Goal: Complete application form

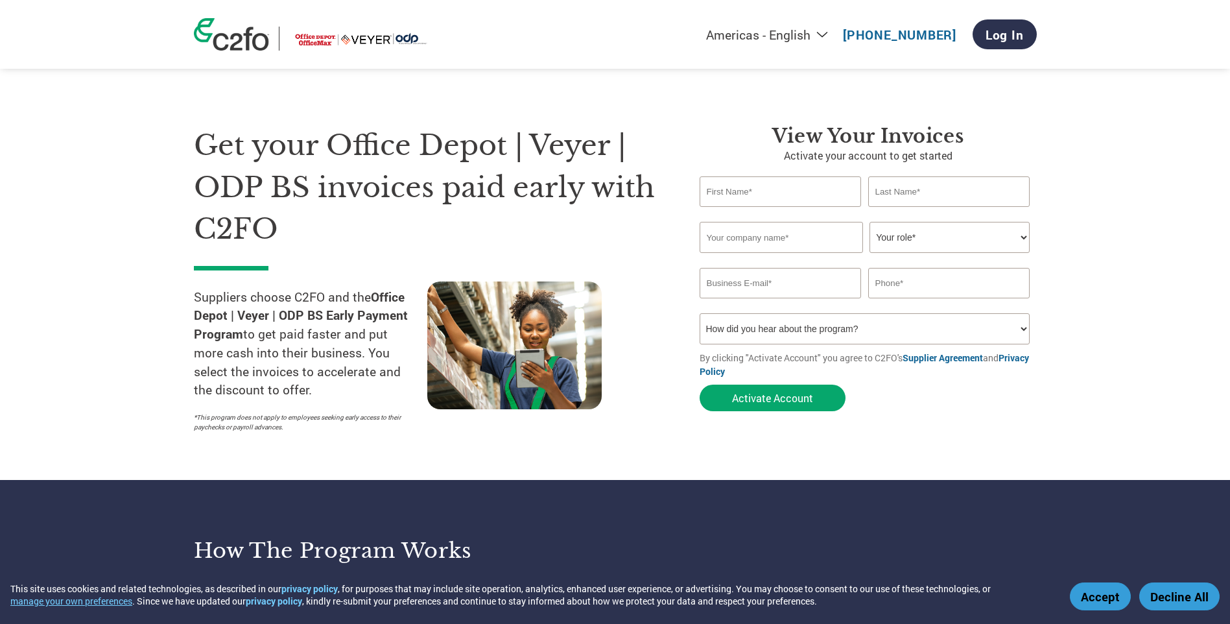
click at [776, 197] on input "text" at bounding box center [781, 191] width 162 height 30
type input "[PERSON_NAME]"
type input "Factor 8 LLC"
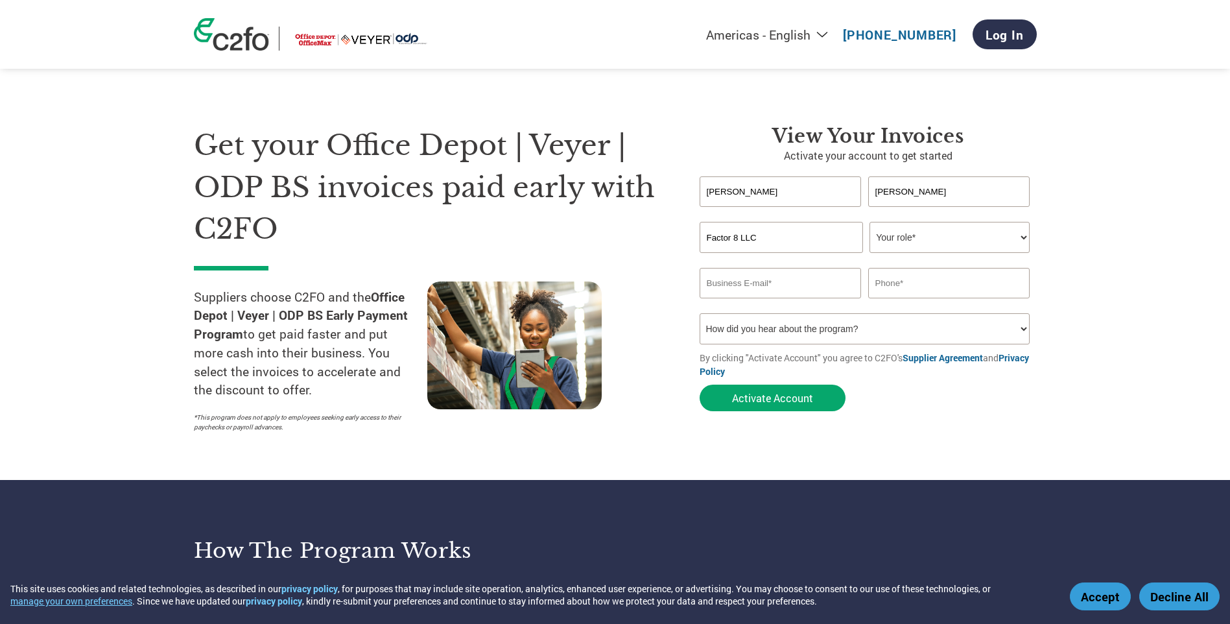
type input "[PERSON_NAME][EMAIL_ADDRESS][DOMAIN_NAME]"
type input "9495548050"
click at [915, 240] on select "Your role* CFO Controller Credit Manager Finance Director Treasurer CEO Preside…" at bounding box center [950, 237] width 160 height 31
select select "CFO"
click at [870, 222] on select "Your role* CFO Controller Credit Manager Finance Director Treasurer CEO Preside…" at bounding box center [950, 237] width 160 height 31
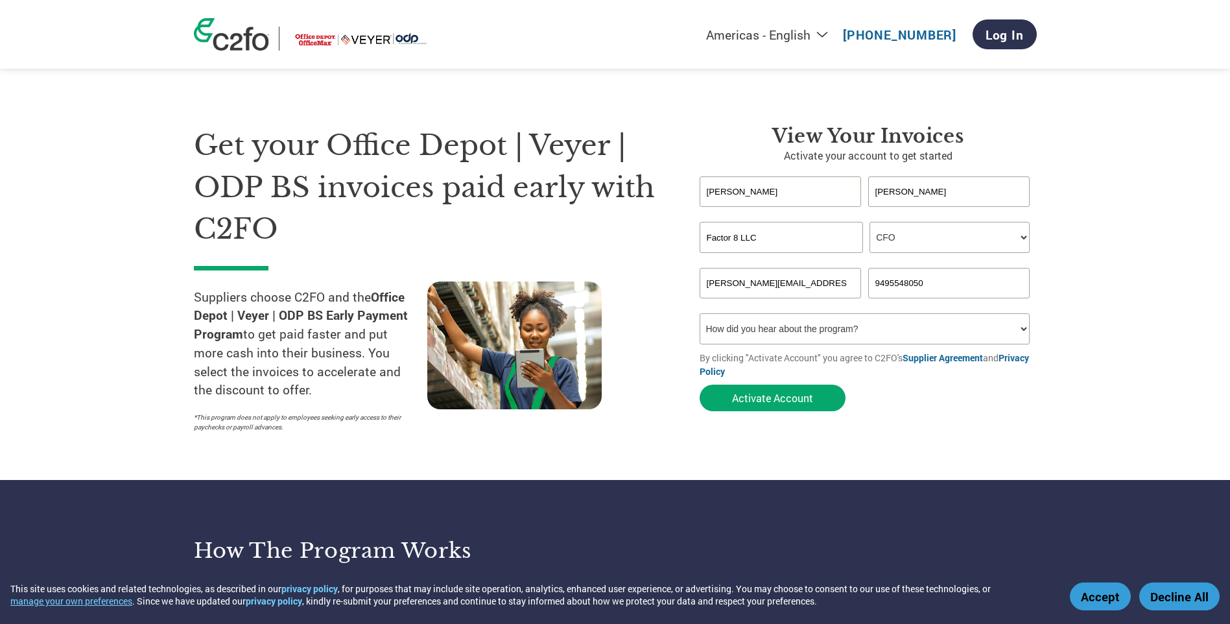
click at [842, 327] on select "How did you hear about the program? Received a letter Email Social Media Online…" at bounding box center [865, 328] width 331 height 31
select select "Email"
click at [700, 313] on select "How did you hear about the program? Received a letter Email Social Media Online…" at bounding box center [865, 328] width 331 height 31
click at [753, 395] on button "Activate Account" at bounding box center [773, 398] width 146 height 27
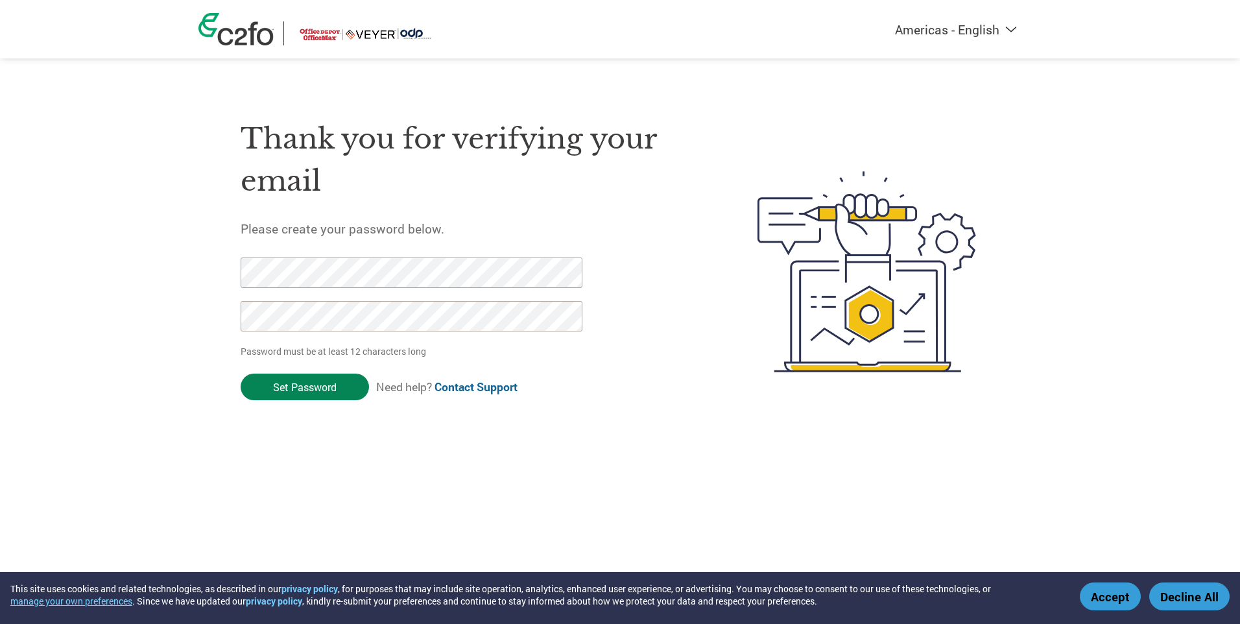
click at [305, 385] on input "Set Password" at bounding box center [305, 387] width 128 height 27
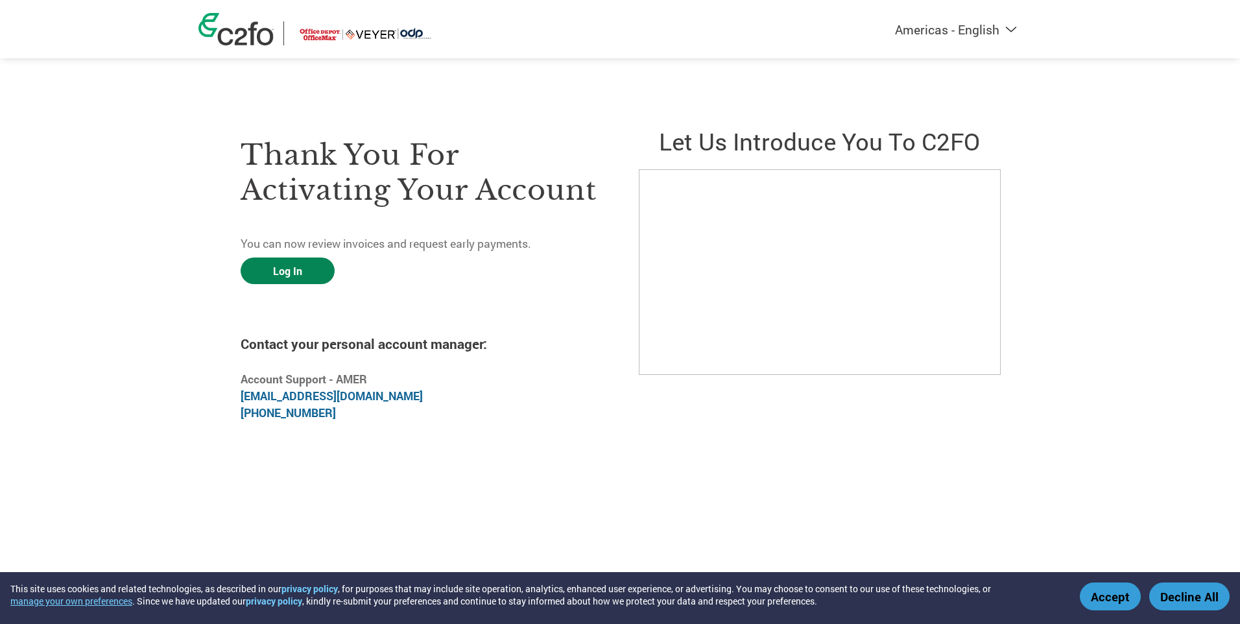
click at [287, 271] on link "Log In" at bounding box center [288, 270] width 94 height 27
